Goal: Task Accomplishment & Management: Use online tool/utility

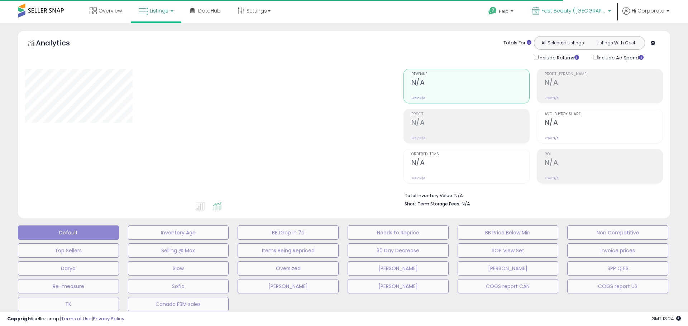
click at [586, 10] on span "Fast Beauty ([GEOGRAPHIC_DATA])" at bounding box center [573, 10] width 64 height 7
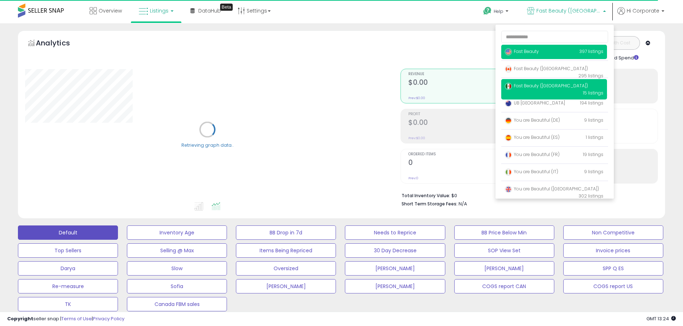
click at [550, 49] on p "Fast Beauty 397 listings" at bounding box center [554, 52] width 106 height 14
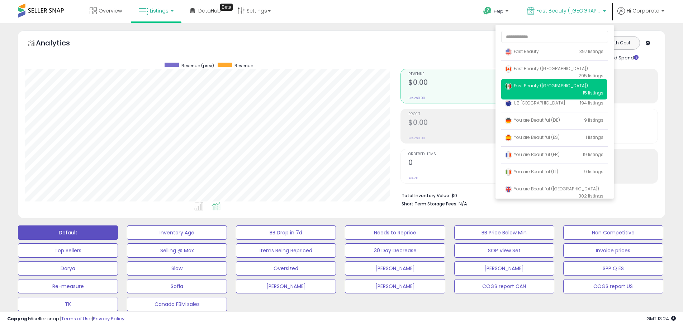
scroll to position [147, 375]
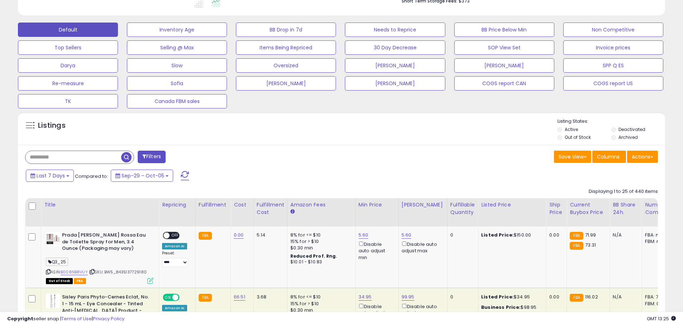
scroll to position [215, 0]
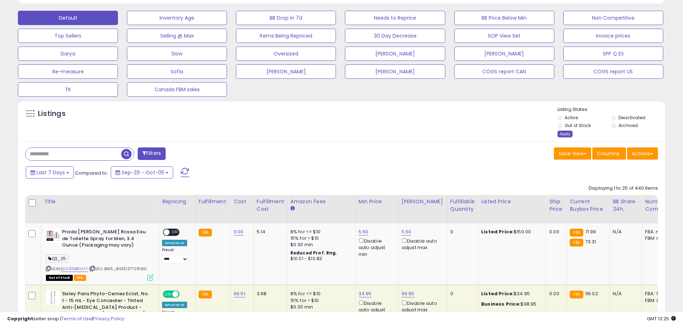
click at [563, 134] on div "Apply" at bounding box center [564, 134] width 15 height 7
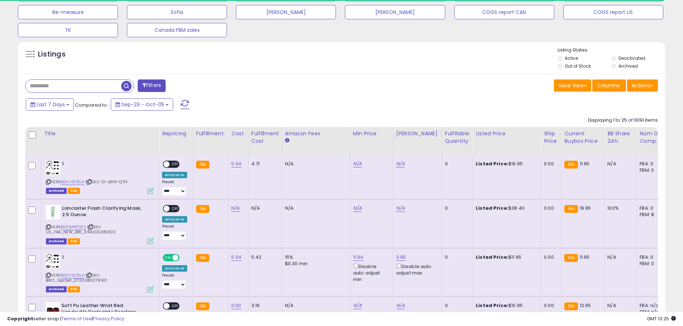
scroll to position [172, 0]
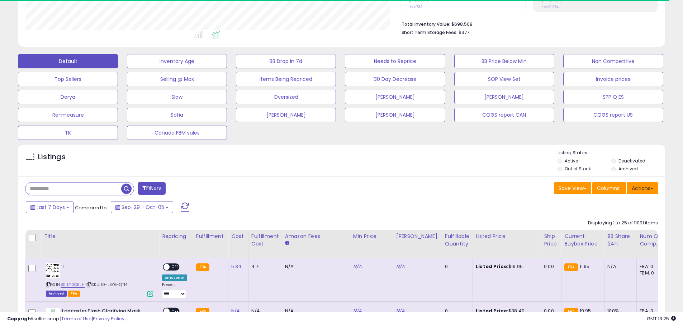
click at [639, 188] on button "Actions" at bounding box center [642, 188] width 31 height 12
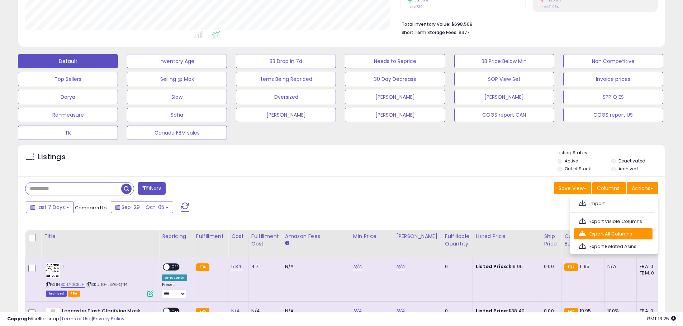
click at [619, 233] on link "Export All Columns" at bounding box center [613, 234] width 78 height 11
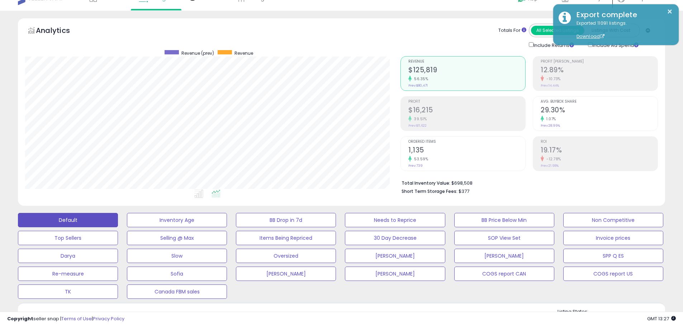
scroll to position [0, 0]
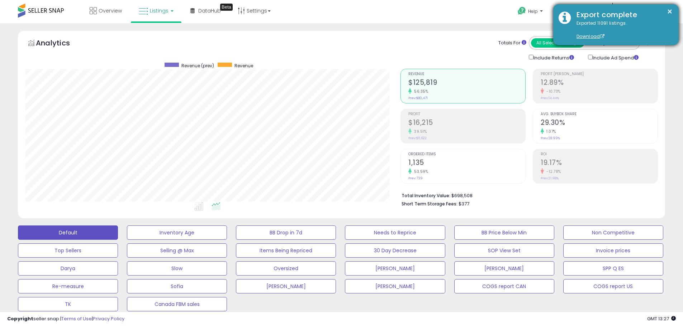
click at [672, 12] on div "Export complete" at bounding box center [622, 15] width 102 height 10
click at [670, 9] on button "×" at bounding box center [669, 11] width 6 height 9
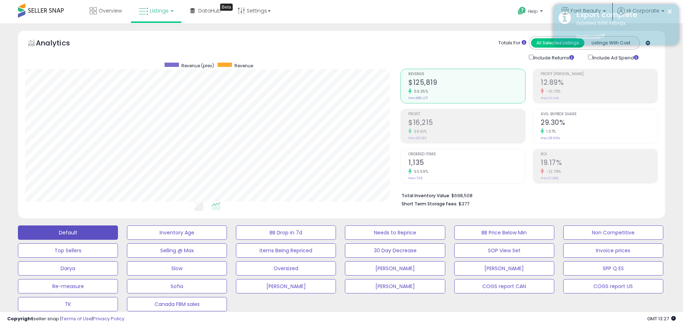
click at [592, 10] on div "Export complete" at bounding box center [622, 15] width 102 height 10
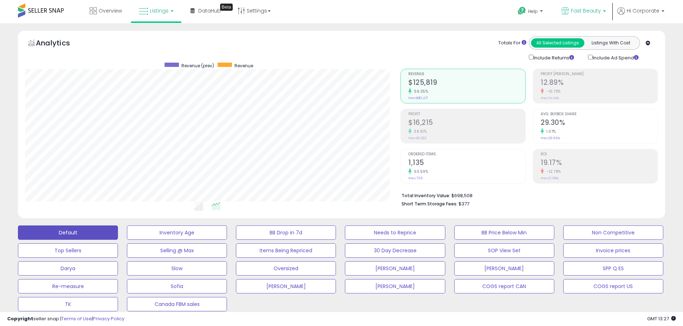
click at [592, 10] on span "Fast Beauty" at bounding box center [585, 10] width 30 height 7
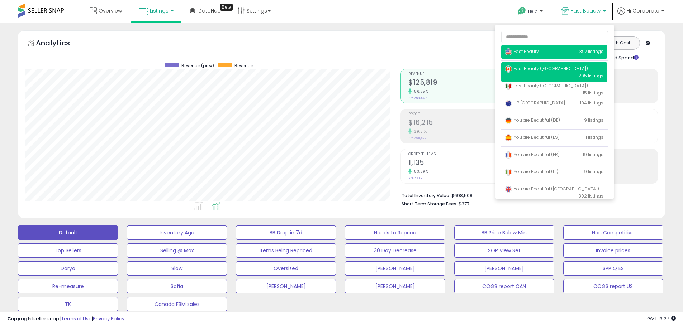
click at [553, 71] on span "Fast Beauty ([GEOGRAPHIC_DATA])" at bounding box center [546, 69] width 83 height 6
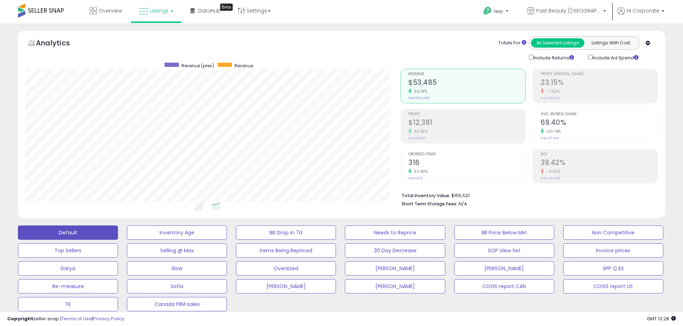
scroll to position [215, 0]
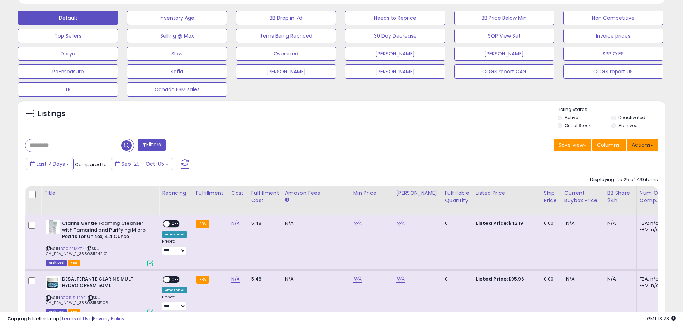
click at [646, 145] on button "Actions" at bounding box center [642, 145] width 31 height 12
click at [619, 191] on link "Export All Columns" at bounding box center [613, 190] width 78 height 11
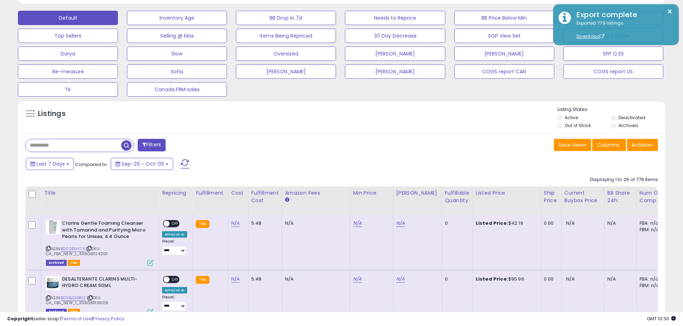
scroll to position [0, 0]
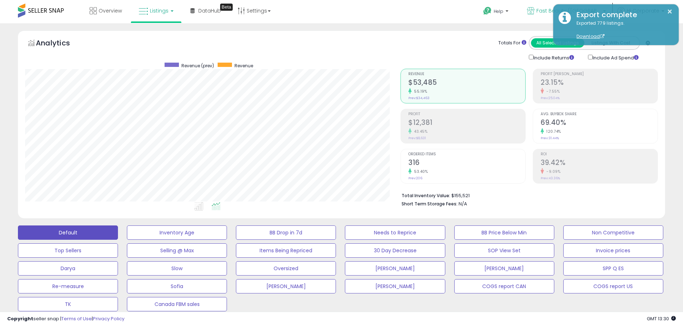
click at [534, 10] on icon at bounding box center [531, 11] width 8 height 8
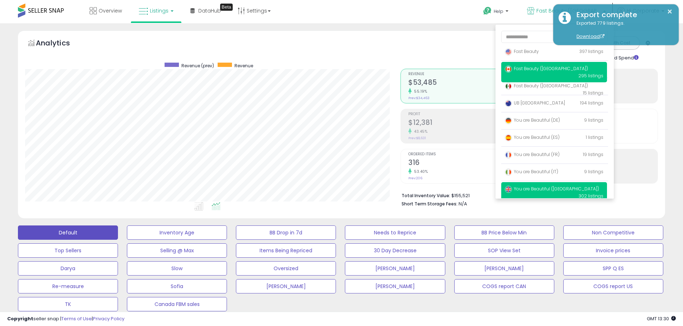
click at [532, 190] on span "You are Beautiful ([GEOGRAPHIC_DATA])" at bounding box center [552, 189] width 94 height 6
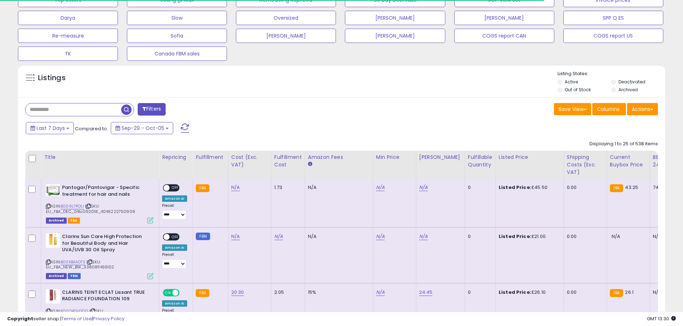
scroll to position [147, 375]
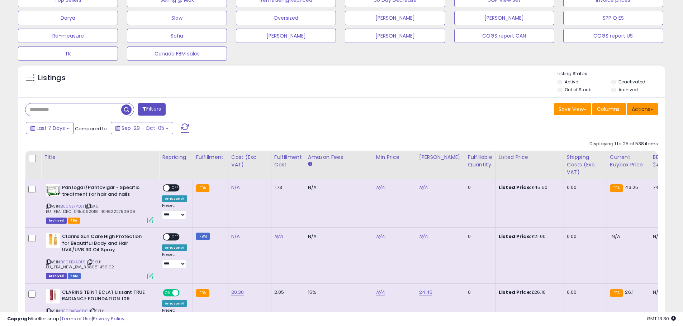
click at [637, 110] on button "Actions" at bounding box center [642, 109] width 31 height 12
click at [603, 157] on link "Export All Columns" at bounding box center [613, 154] width 78 height 11
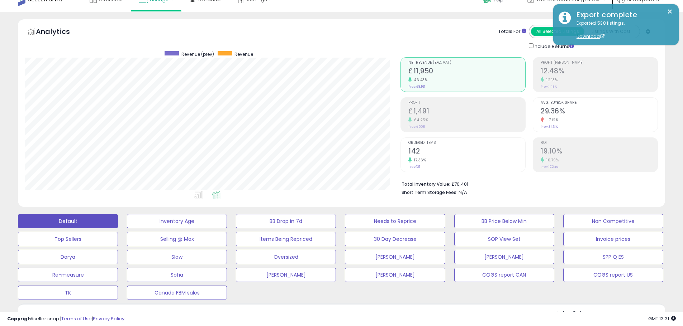
scroll to position [0, 0]
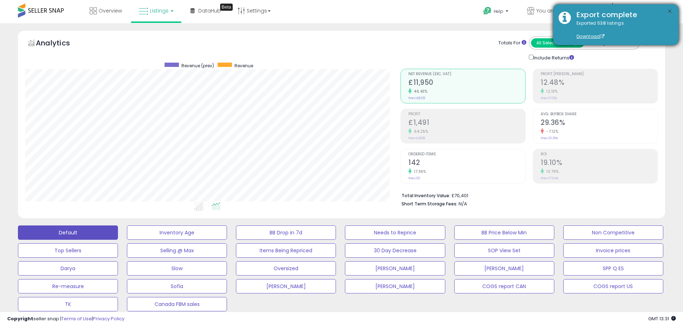
click at [670, 10] on button "×" at bounding box center [669, 11] width 6 height 9
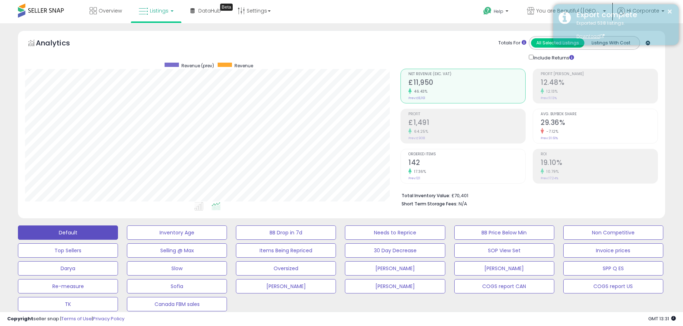
click at [592, 11] on div "Export complete" at bounding box center [622, 15] width 102 height 10
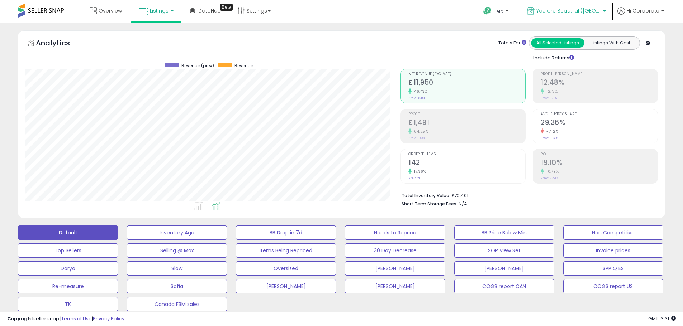
click at [585, 10] on span "You are Beautiful ([GEOGRAPHIC_DATA])" at bounding box center [568, 10] width 64 height 7
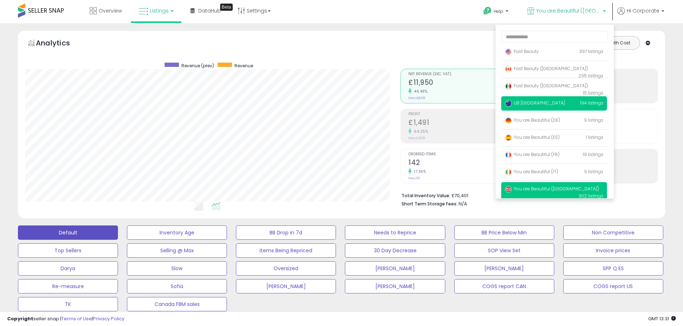
click at [544, 100] on p "UB Australia 194 listings" at bounding box center [554, 103] width 106 height 14
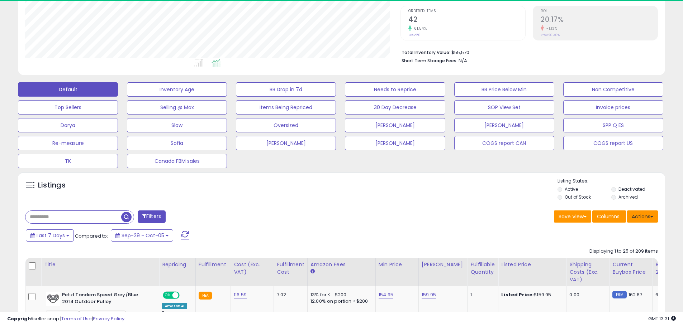
scroll to position [147, 375]
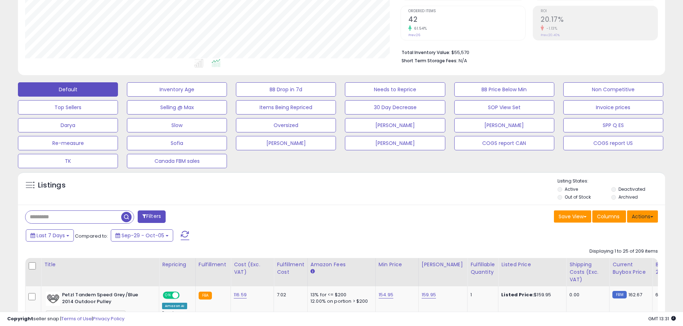
click at [642, 217] on button "Actions" at bounding box center [642, 217] width 31 height 12
click at [620, 259] on link "Export All Columns" at bounding box center [613, 262] width 78 height 11
